Goal: Transaction & Acquisition: Purchase product/service

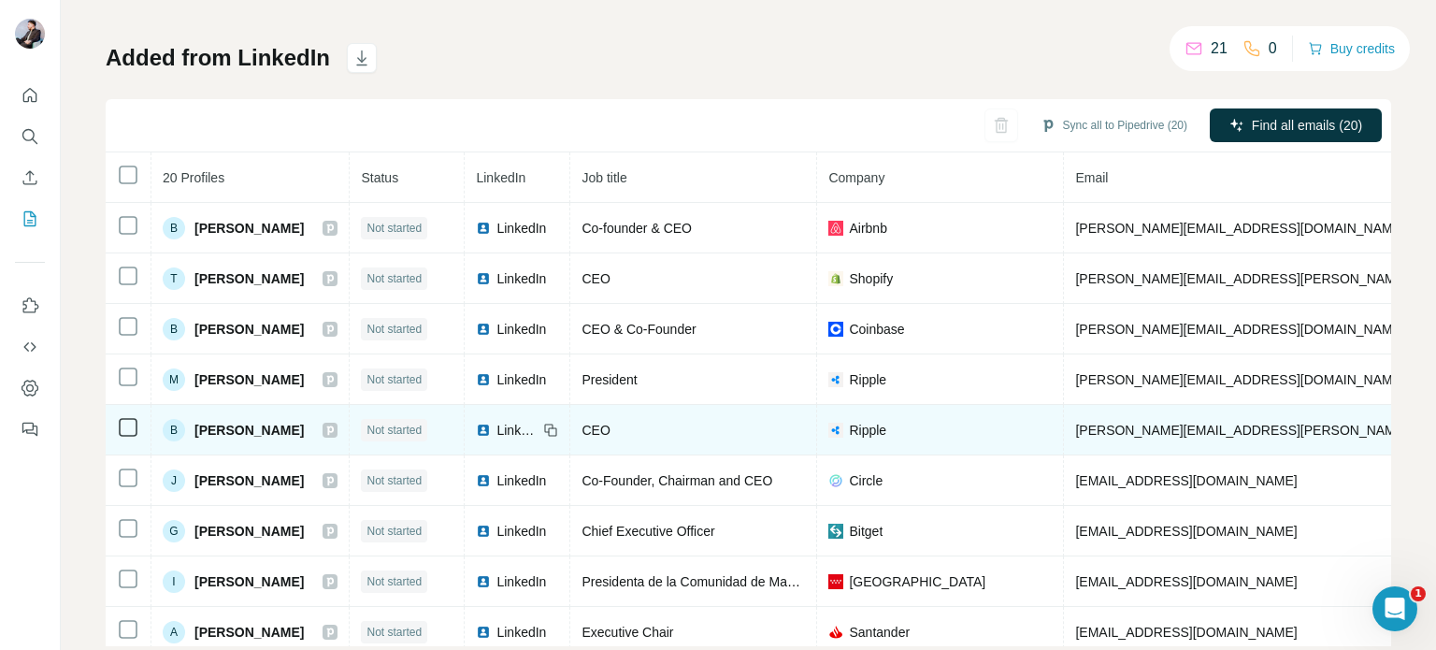
scroll to position [67, 0]
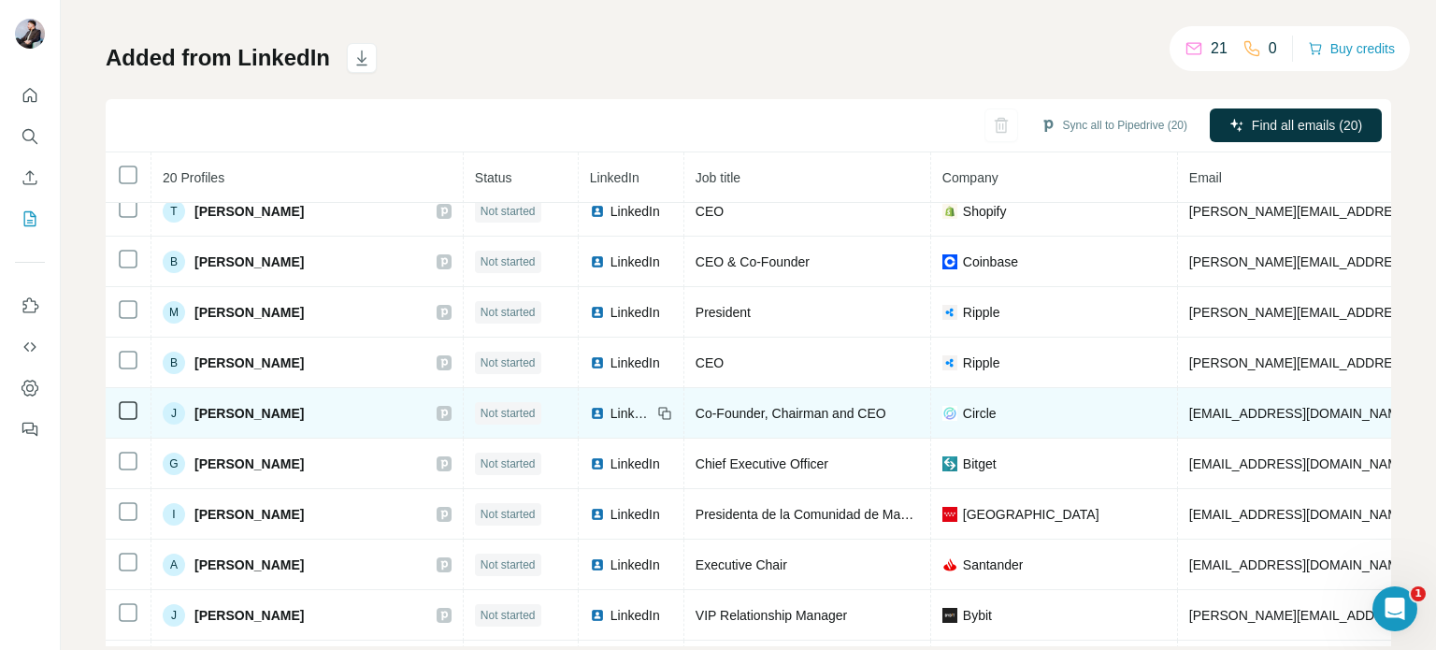
click at [610, 411] on span "LinkedIn" at bounding box center [630, 413] width 41 height 19
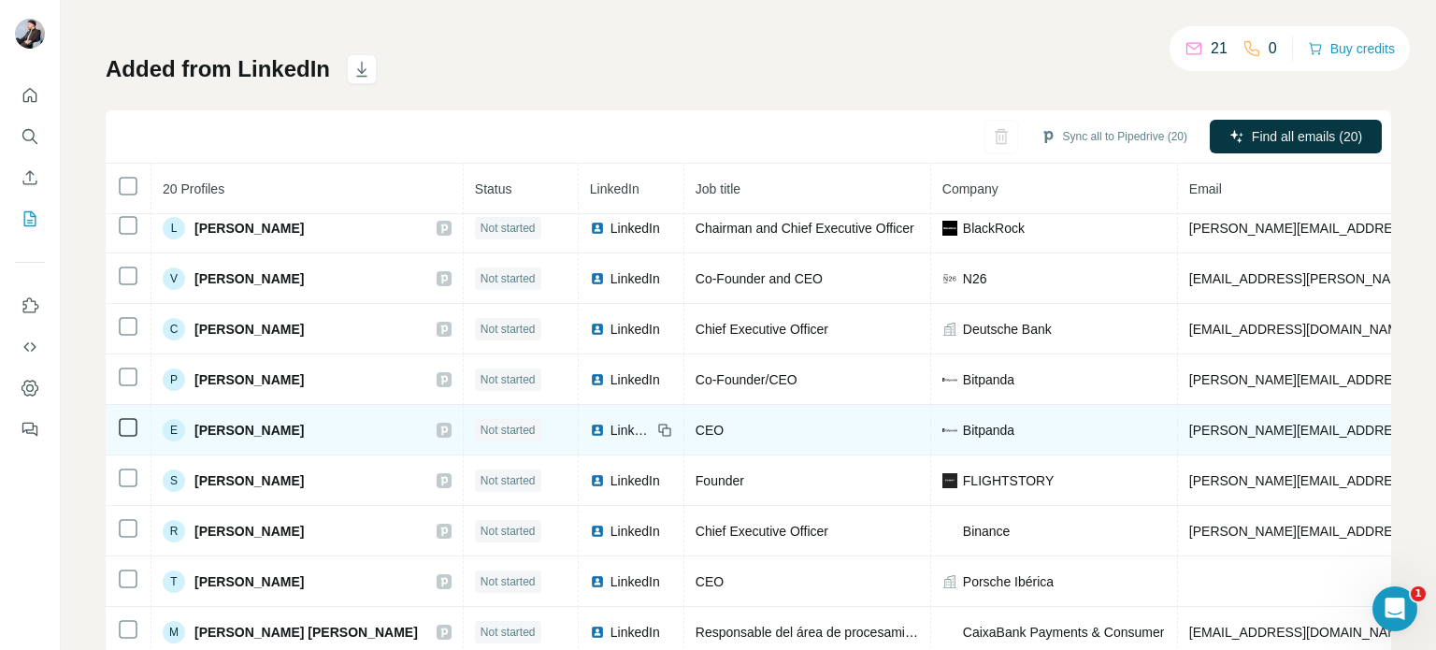
scroll to position [135, 0]
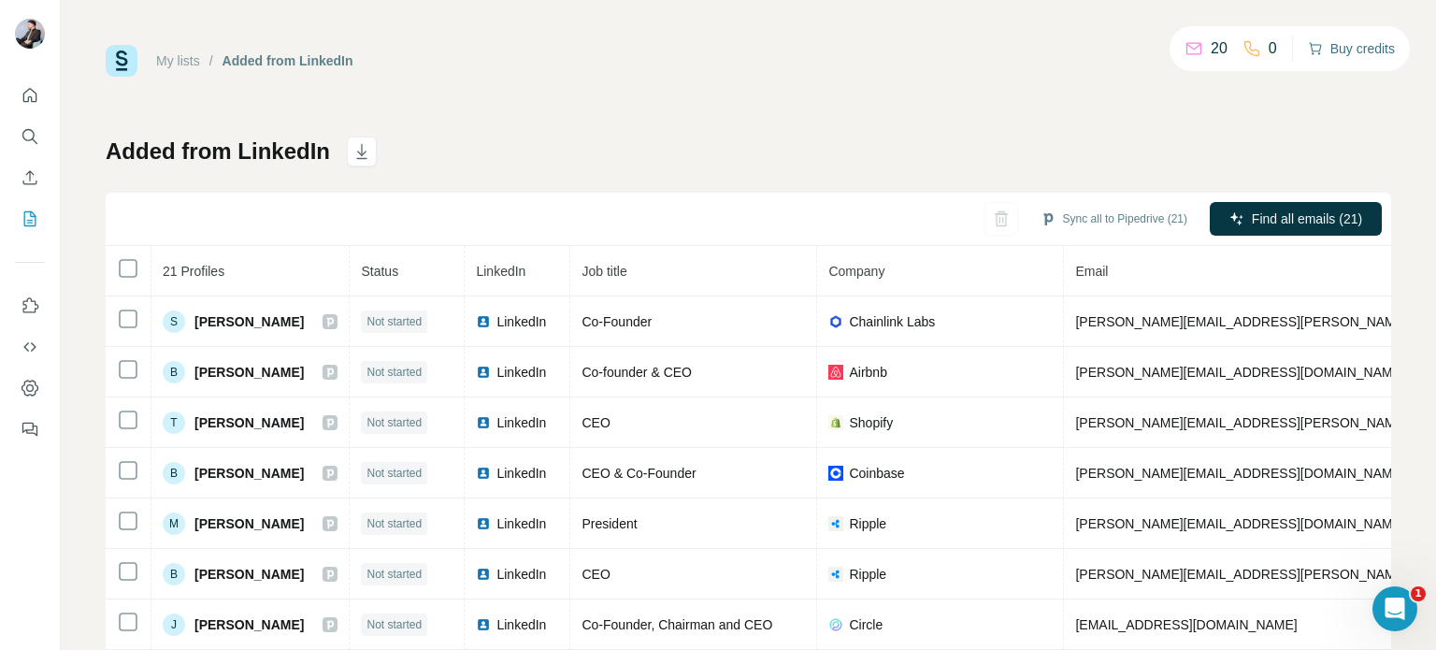
click at [1365, 45] on button "Buy credits" at bounding box center [1351, 49] width 87 height 26
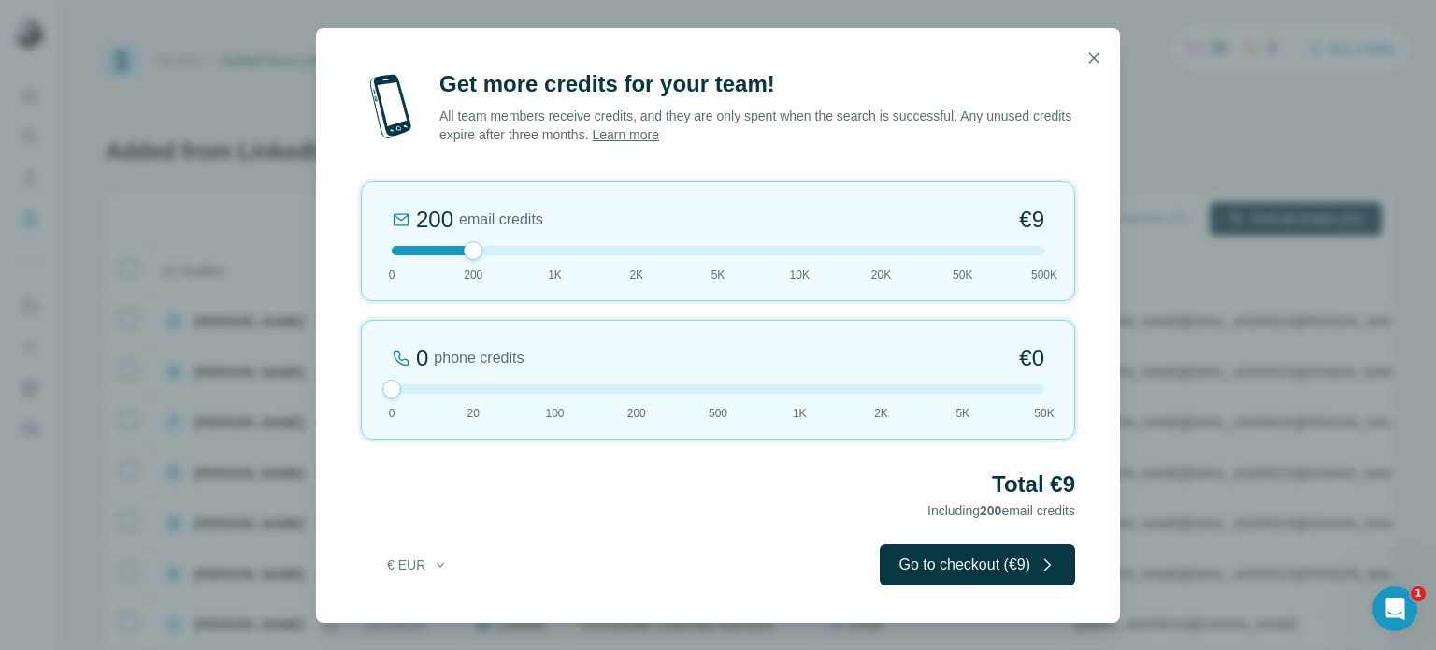
drag, startPoint x: 468, startPoint y: 391, endPoint x: 419, endPoint y: 395, distance: 49.8
click at [419, 395] on div "0 phone credits €0 [PHONE_NUMBER] 1K 2K 5K 50K" at bounding box center [718, 380] width 714 height 120
drag, startPoint x: 470, startPoint y: 243, endPoint x: 553, endPoint y: 252, distance: 83.7
click at [553, 252] on div at bounding box center [555, 250] width 19 height 19
click at [635, 389] on div at bounding box center [718, 388] width 652 height 9
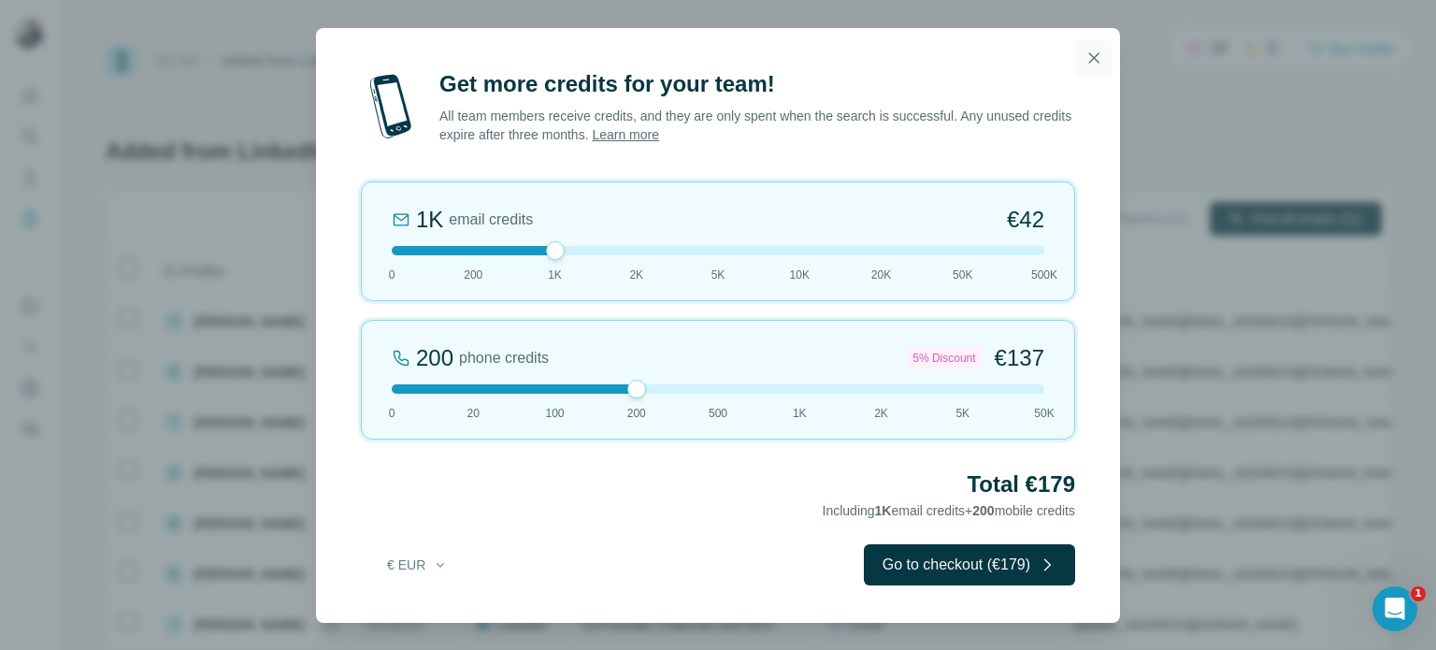
click at [1101, 52] on icon "button" at bounding box center [1093, 58] width 19 height 19
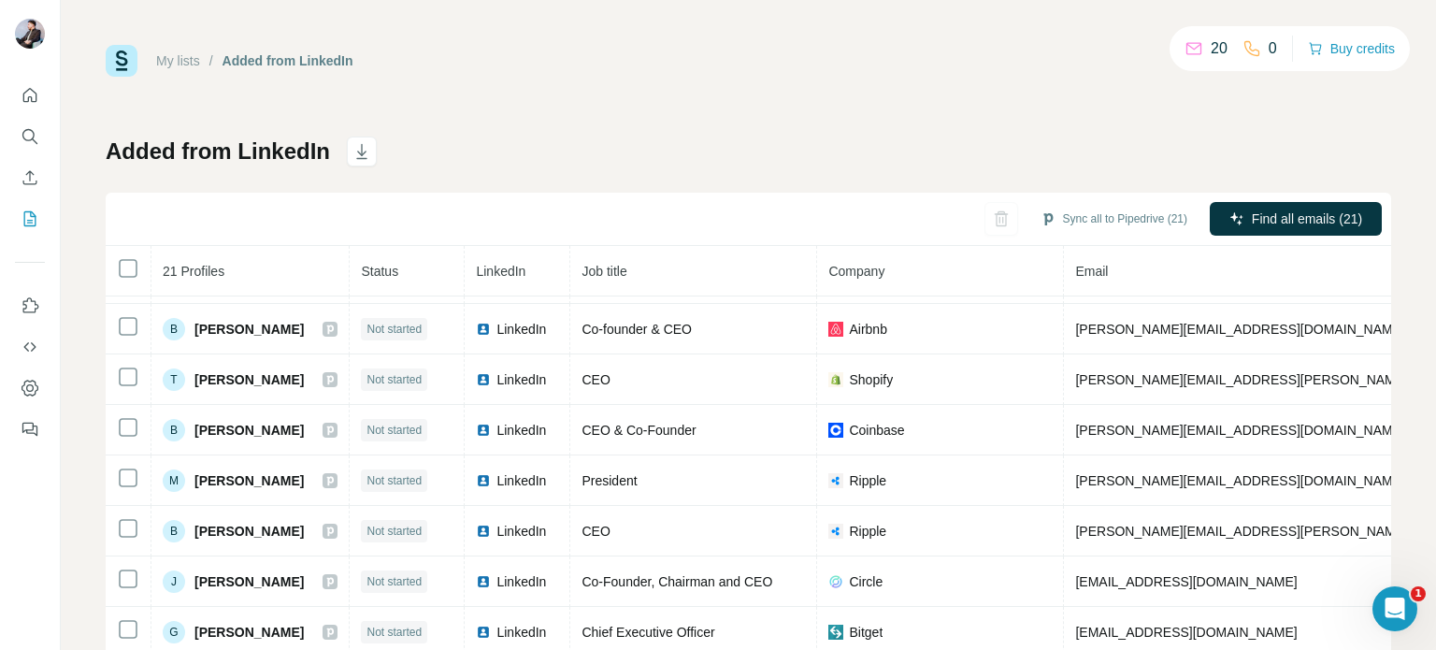
scroll to position [67, 0]
